Goal: Navigation & Orientation: Find specific page/section

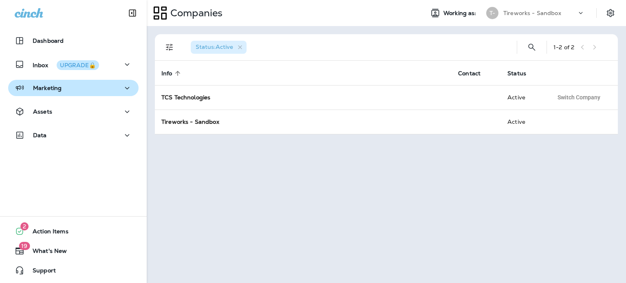
click at [79, 86] on div "Marketing" at bounding box center [73, 88] width 117 height 10
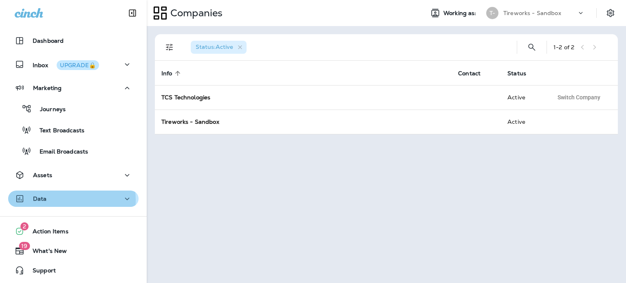
click at [64, 200] on div "Data" at bounding box center [73, 199] width 117 height 10
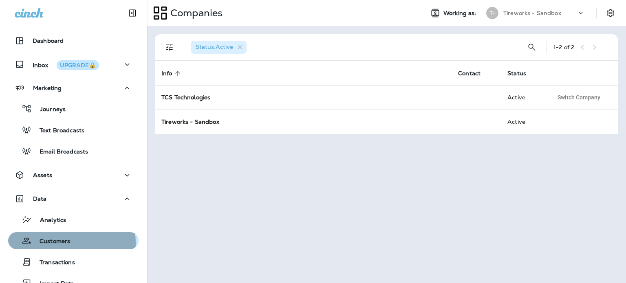
click at [66, 243] on p "Customers" at bounding box center [50, 242] width 39 height 8
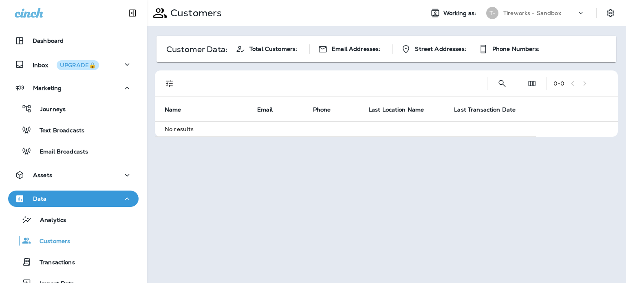
click at [510, 13] on p "Tireworks - Sandbox" at bounding box center [532, 13] width 58 height 7
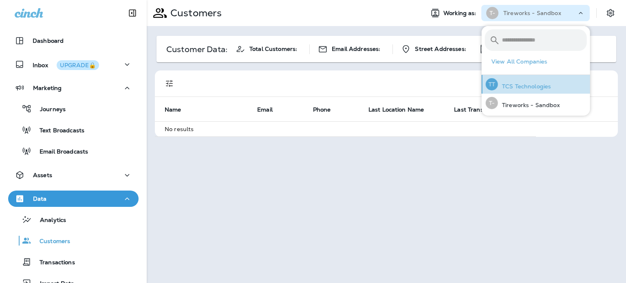
click at [543, 88] on p "TCS Technologies" at bounding box center [524, 86] width 53 height 7
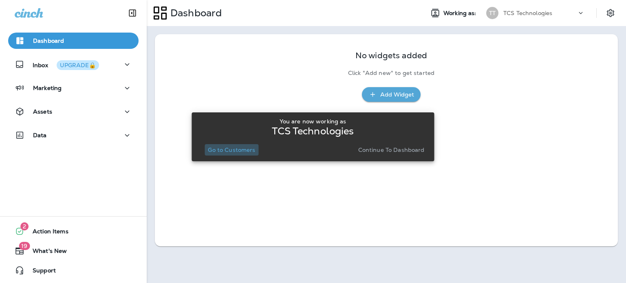
click at [227, 151] on p "Go to Customers" at bounding box center [231, 150] width 47 height 7
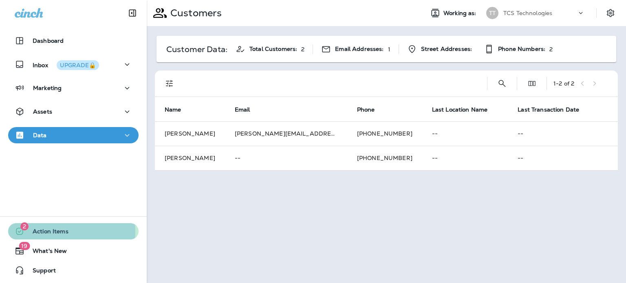
click at [36, 231] on span "Action Items" at bounding box center [46, 233] width 44 height 10
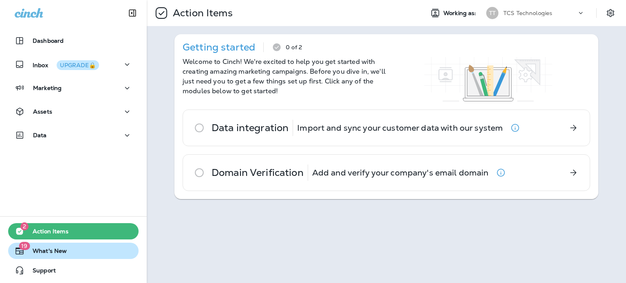
click at [48, 250] on span "What's New" at bounding box center [45, 253] width 42 height 10
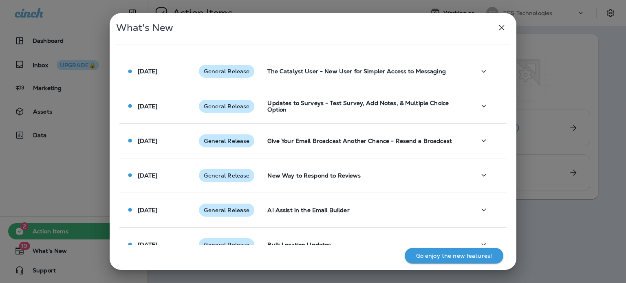
click at [502, 26] on icon "button" at bounding box center [501, 27] width 5 height 5
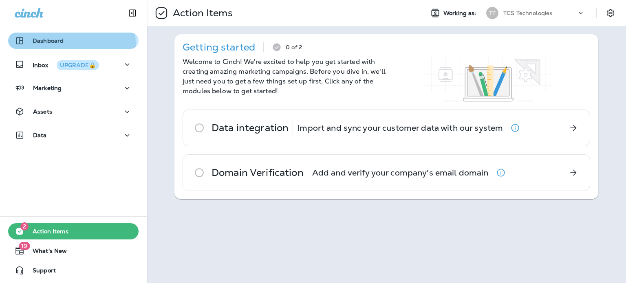
click at [41, 44] on p "Dashboard" at bounding box center [48, 40] width 31 height 7
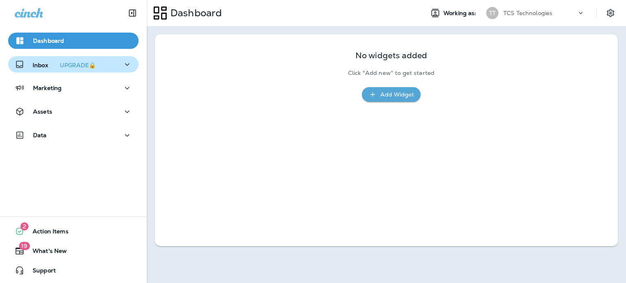
click at [44, 64] on p "Inbox UPGRADE🔒" at bounding box center [66, 64] width 66 height 9
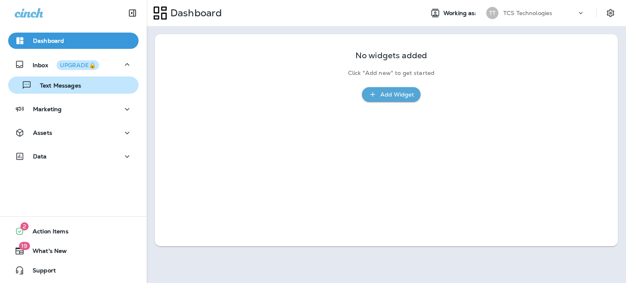
click at [60, 87] on p "Text Messages" at bounding box center [56, 86] width 49 height 8
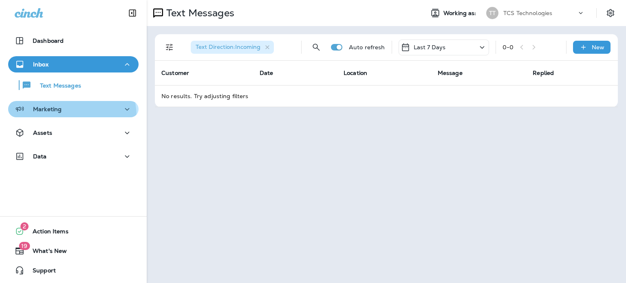
click at [58, 117] on button "Marketing" at bounding box center [73, 109] width 130 height 16
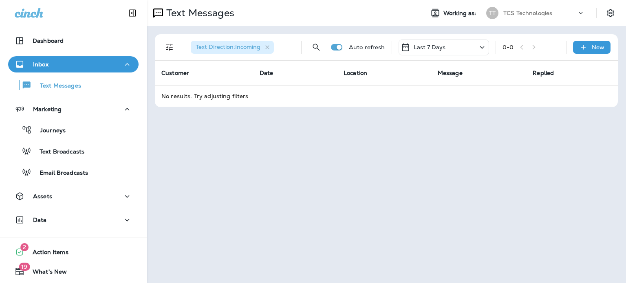
click at [512, 11] on p "TCS Technologies" at bounding box center [527, 13] width 49 height 7
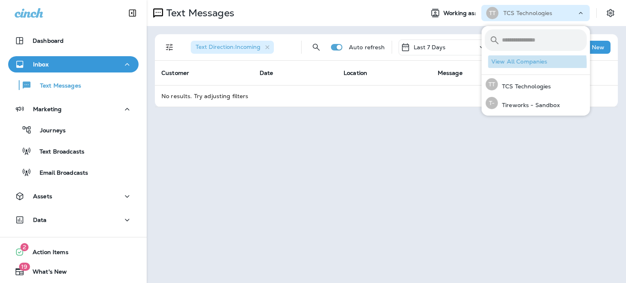
click at [520, 64] on button "View All Companies" at bounding box center [539, 61] width 102 height 13
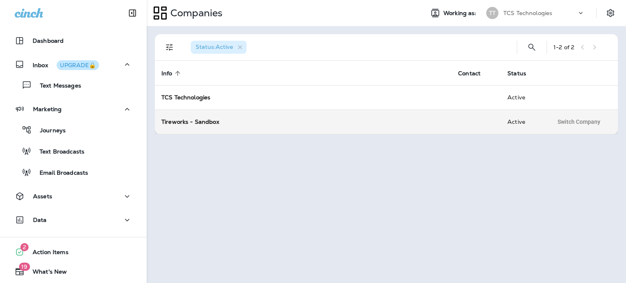
click at [174, 124] on strong "Tireworks - Sandbox" at bounding box center [190, 121] width 58 height 7
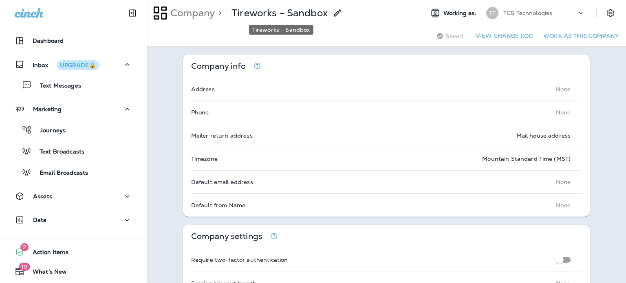
click at [261, 14] on p "Tireworks - Sandbox" at bounding box center [279, 13] width 96 height 12
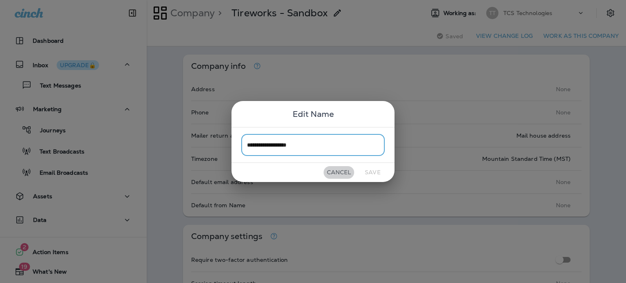
click at [333, 171] on button "Cancel" at bounding box center [338, 172] width 31 height 13
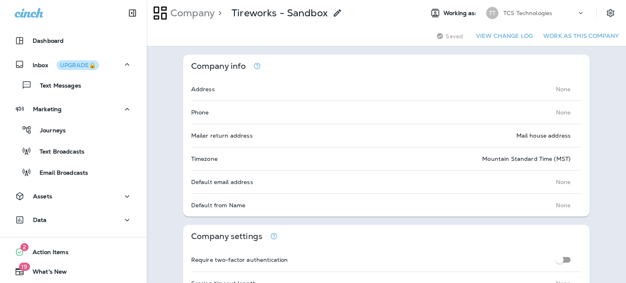
click at [518, 11] on p "TCS Technologies" at bounding box center [527, 13] width 49 height 7
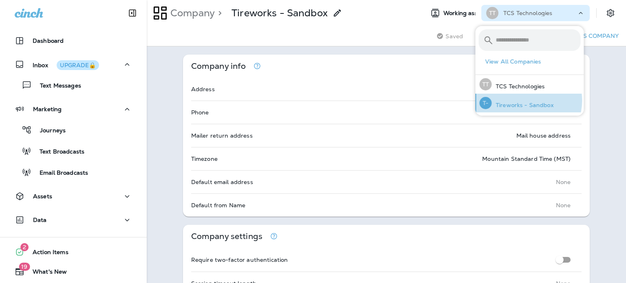
click at [528, 101] on div "T- Tireworks - Sandbox" at bounding box center [516, 103] width 81 height 19
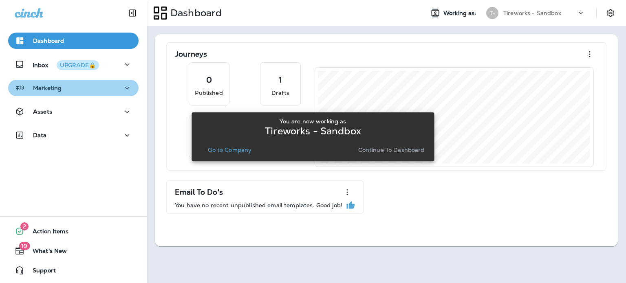
click at [81, 91] on div "Marketing" at bounding box center [73, 88] width 117 height 10
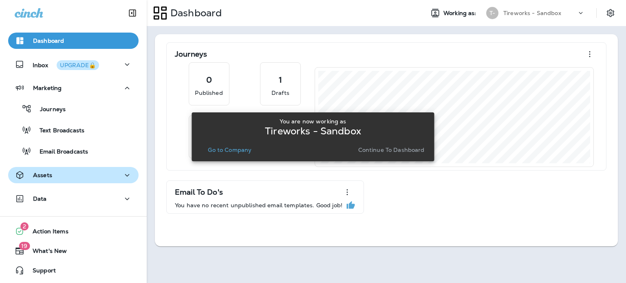
click at [77, 178] on div "Assets" at bounding box center [73, 175] width 117 height 10
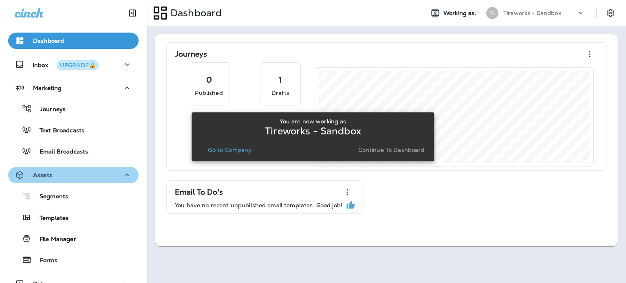
click at [96, 177] on div "Assets" at bounding box center [73, 175] width 117 height 10
